Goal: Task Accomplishment & Management: Complete application form

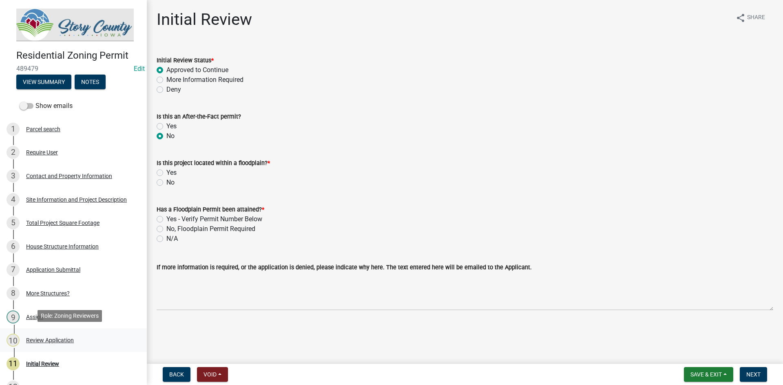
click at [57, 334] on div "10 Review Application" at bounding box center [70, 340] width 127 height 13
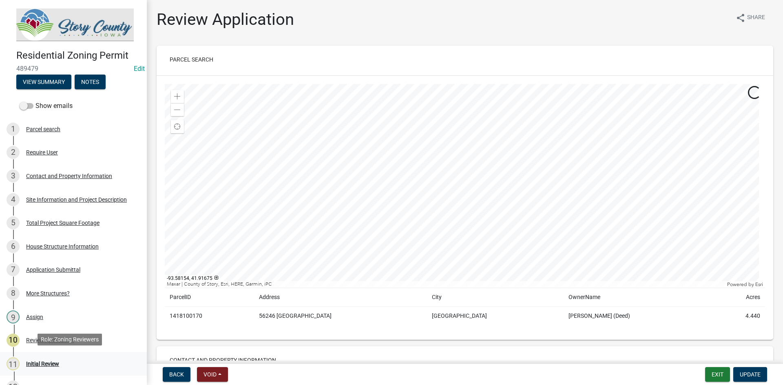
click at [43, 358] on div "11 Initial Review" at bounding box center [70, 364] width 127 height 13
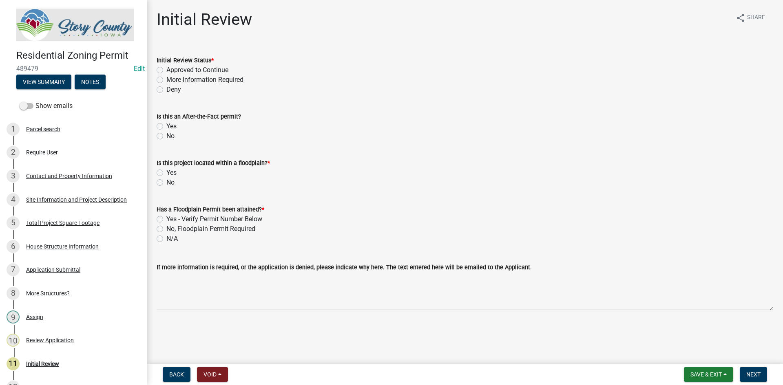
click at [180, 82] on label "More Information Required" at bounding box center [204, 80] width 77 height 10
click at [172, 80] on input "More Information Required" at bounding box center [168, 77] width 5 height 5
radio input "true"
click at [166, 137] on label "No" at bounding box center [170, 136] width 8 height 10
click at [166, 137] on input "No" at bounding box center [168, 133] width 5 height 5
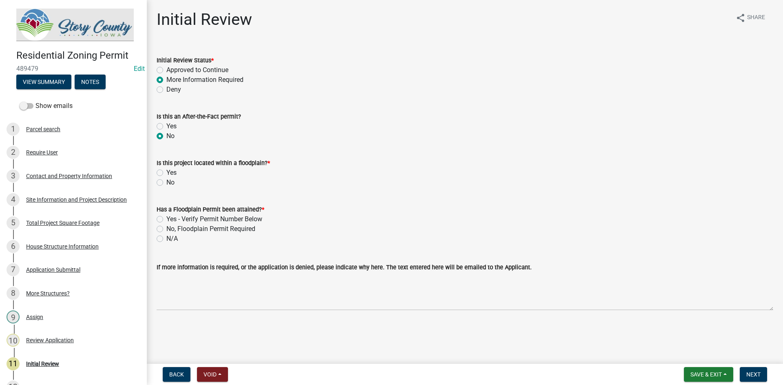
radio input "true"
click at [173, 184] on label "No" at bounding box center [170, 183] width 8 height 10
click at [172, 183] on input "No" at bounding box center [168, 180] width 5 height 5
radio input "true"
click at [173, 239] on label "N/A" at bounding box center [171, 239] width 11 height 10
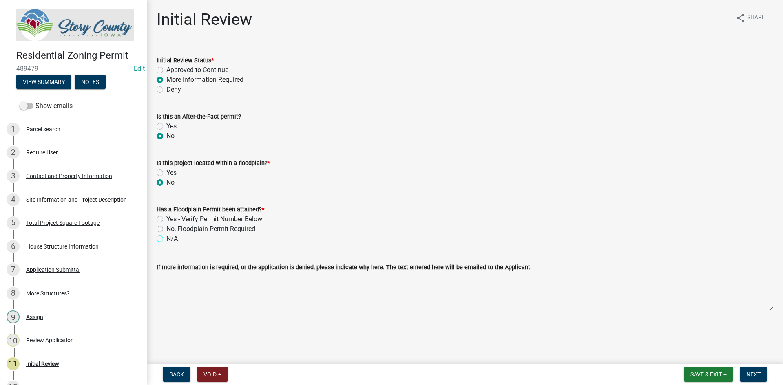
click at [172, 239] on input "N/A" at bounding box center [168, 236] width 5 height 5
radio input "true"
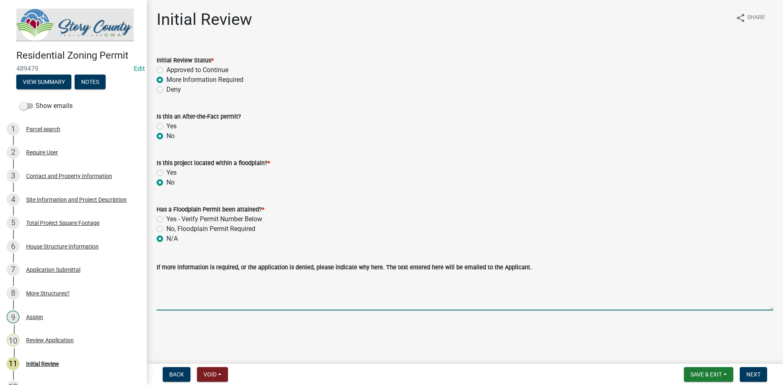
click at [192, 294] on textarea "If more information is required, or the application is denied, please indicate …" at bounding box center [465, 291] width 617 height 38
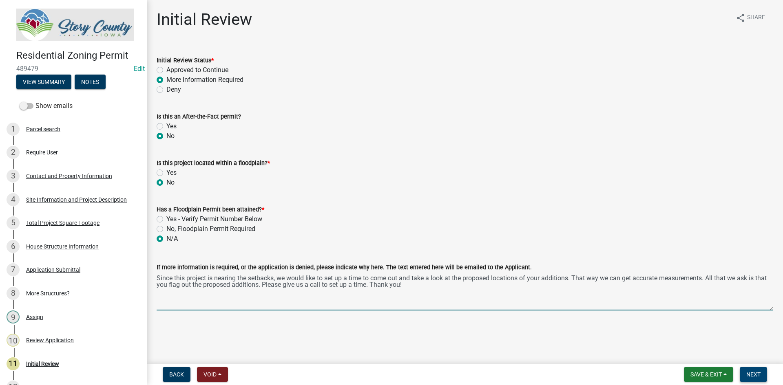
type textarea "Since this project is nearing the setbacks, we would like to set up a time to c…"
click at [755, 375] on span "Next" at bounding box center [753, 375] width 14 height 7
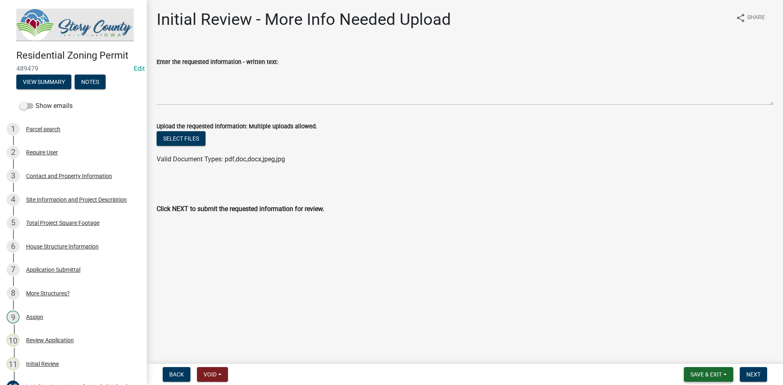
click at [691, 376] on span "Save & Exit" at bounding box center [706, 375] width 31 height 7
click at [686, 351] on button "Save & Exit" at bounding box center [700, 354] width 65 height 20
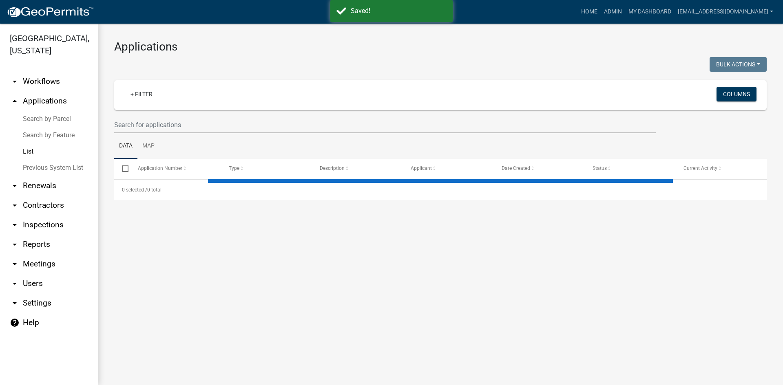
select select "3: 100"
